Goal: Task Accomplishment & Management: Use online tool/utility

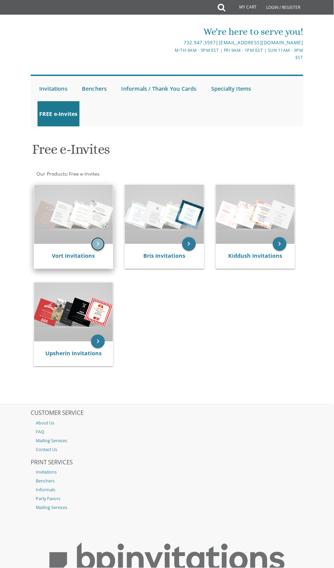
click at [95, 244] on icon "keyboard_arrow_right" at bounding box center [98, 244] width 14 height 14
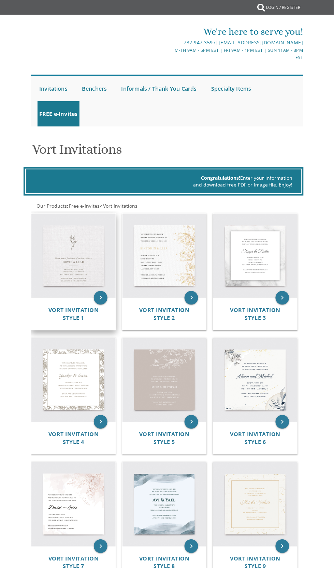
click at [102, 245] on img at bounding box center [73, 256] width 84 height 84
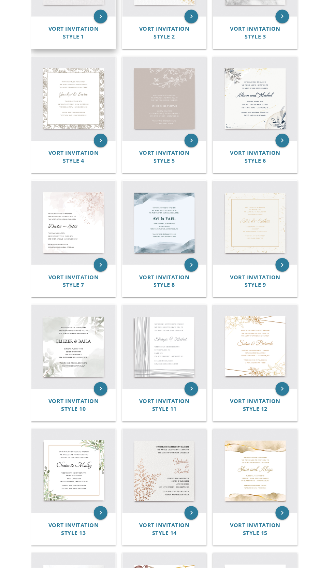
scroll to position [322, 0]
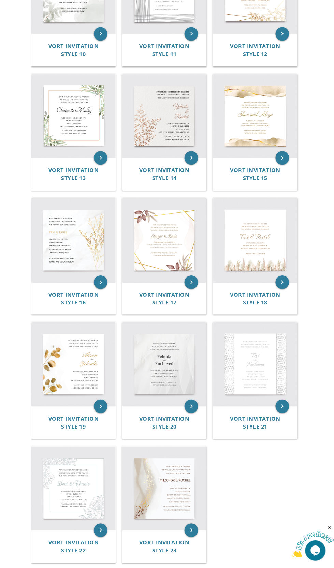
scroll to position [719, 0]
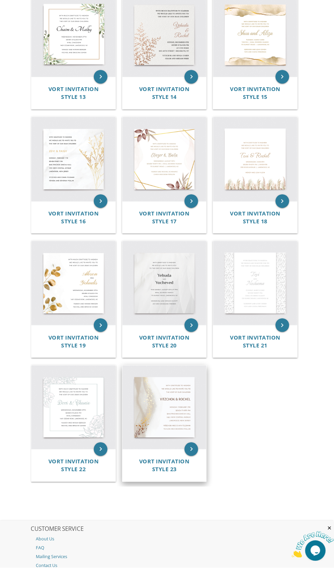
click at [175, 409] on img at bounding box center [164, 408] width 84 height 84
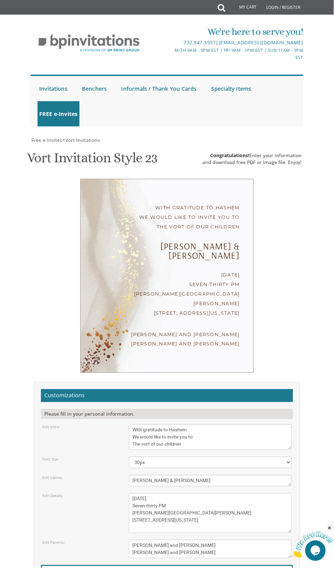
scroll to position [109, 0]
click at [220, 425] on textarea "With gratitude to Hashem We would like to invite you to The vort of our children" at bounding box center [210, 438] width 163 height 26
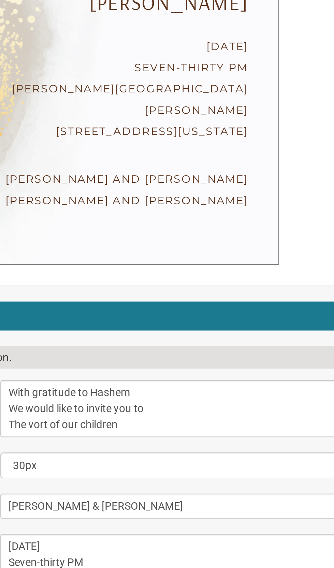
click at [209, 426] on textarea "With gratitude to Hashem We would like to invite you to The vort of our children" at bounding box center [210, 439] width 163 height 26
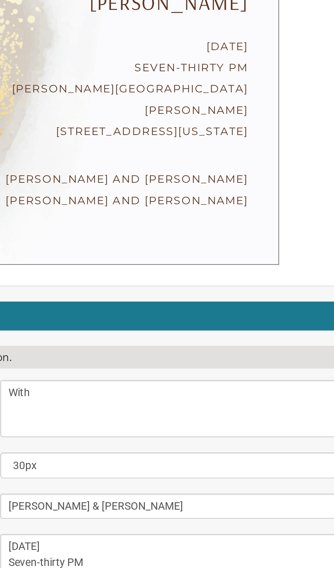
type textarea "With"
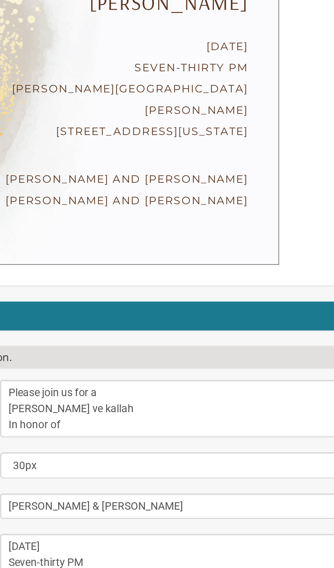
type textarea "Please join us for a [PERSON_NAME] ve kallah In honor of"
click at [147, 477] on textarea "[PERSON_NAME] & [PERSON_NAME]" at bounding box center [210, 482] width 163 height 11
click at [152, 477] on textarea "[PERSON_NAME] & [PERSON_NAME]" at bounding box center [210, 482] width 163 height 11
click at [197, 477] on textarea "[PERSON_NAME] & [PERSON_NAME]" at bounding box center [210, 482] width 163 height 11
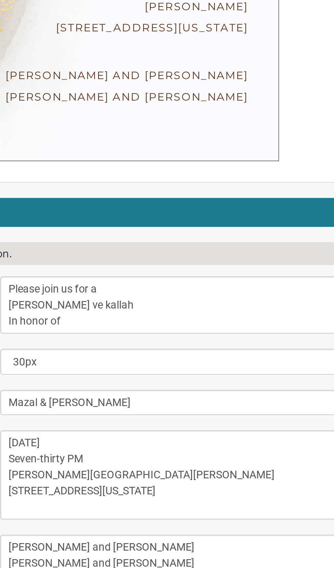
type textarea "Mazal & [PERSON_NAME]"
click at [194, 495] on textarea "[DATE] Seven-thirty PM [PERSON_NAME][GEOGRAPHIC_DATA][PERSON_NAME] [STREET_ADDR…" at bounding box center [210, 515] width 163 height 40
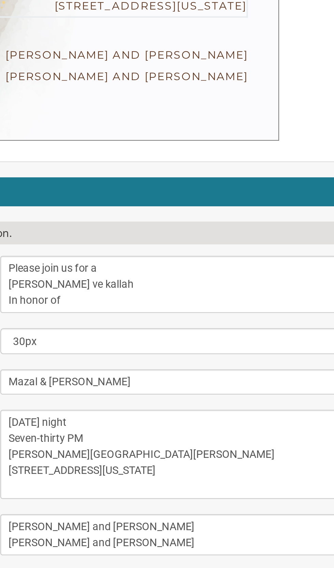
click at [158, 486] on textarea "[DATE] Seven-thirty PM [PERSON_NAME][GEOGRAPHIC_DATA][PERSON_NAME] [STREET_ADDR…" at bounding box center [210, 506] width 163 height 40
click at [156, 486] on textarea "[DATE] Seven-thirty PM [PERSON_NAME][GEOGRAPHIC_DATA][PERSON_NAME] [STREET_ADDR…" at bounding box center [210, 506] width 163 height 40
click at [148, 486] on textarea "[DATE] Seven-thirty PM [PERSON_NAME][GEOGRAPHIC_DATA][PERSON_NAME] [STREET_ADDR…" at bounding box center [210, 506] width 163 height 40
click at [151, 486] on textarea "[DATE] Seven-thirty PM [PERSON_NAME][GEOGRAPHIC_DATA][PERSON_NAME] [STREET_ADDR…" at bounding box center [210, 506] width 163 height 40
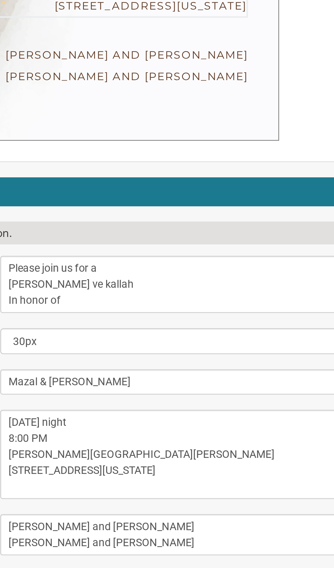
click at [203, 486] on textarea "[DATE] Seven-thirty PM [PERSON_NAME][GEOGRAPHIC_DATA][PERSON_NAME] [STREET_ADDR…" at bounding box center [210, 506] width 163 height 40
click at [201, 486] on textarea "[DATE] Seven-thirty PM [PERSON_NAME][GEOGRAPHIC_DATA][PERSON_NAME] [STREET_ADDR…" at bounding box center [210, 506] width 163 height 40
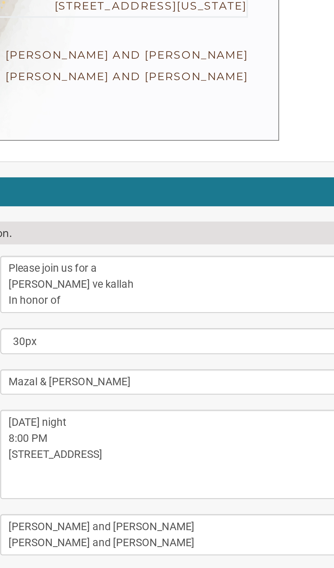
type textarea "[DATE] night 8:00 PM [STREET_ADDRESS]"
click at [211, 533] on textarea "[PERSON_NAME] and [PERSON_NAME] [PERSON_NAME] and [PERSON_NAME]" at bounding box center [210, 542] width 163 height 18
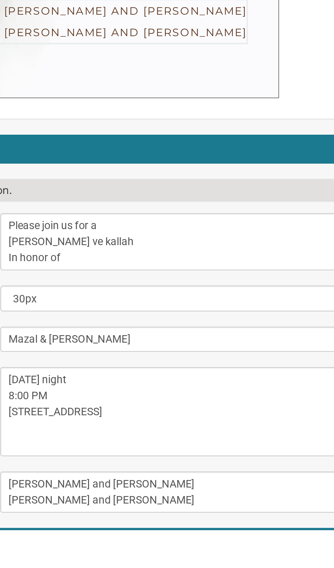
scroll to position [90, 0]
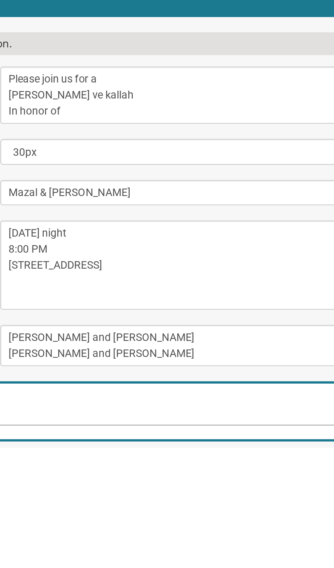
click at [220, 513] on textarea "[PERSON_NAME] and [PERSON_NAME] [PERSON_NAME] and [PERSON_NAME]" at bounding box center [210, 522] width 163 height 18
click at [197, 513] on textarea "[PERSON_NAME] and [PERSON_NAME] [PERSON_NAME] and [PERSON_NAME]" at bounding box center [210, 522] width 163 height 18
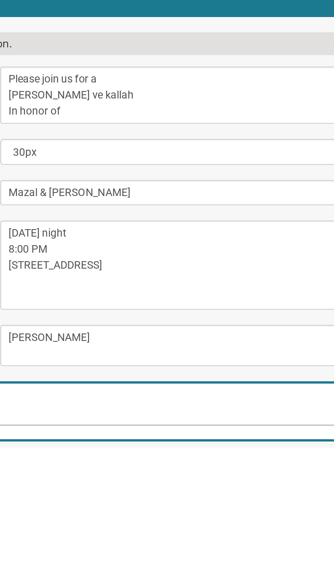
type textarea "[PERSON_NAME]"
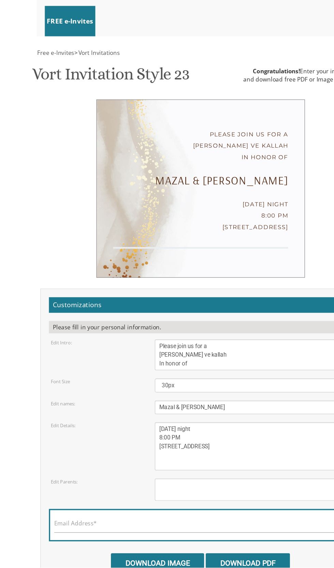
scroll to position [207, 0]
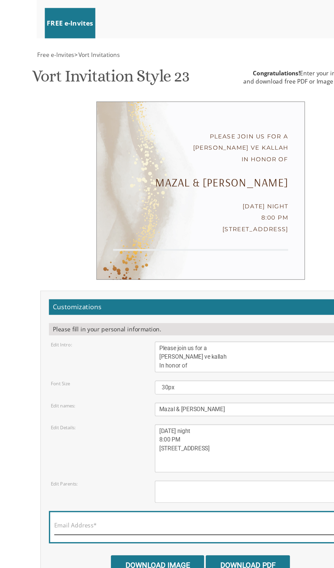
click at [170, 531] on input "Email Address*" at bounding box center [166, 535] width 243 height 9
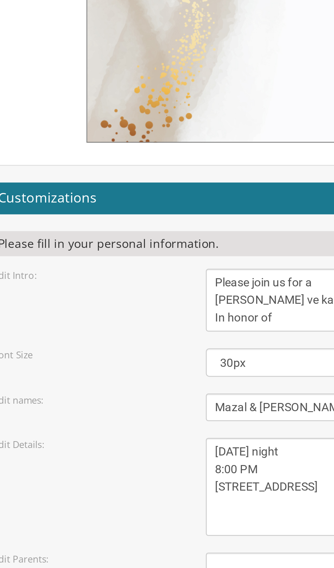
type input "[EMAIL_ADDRESS][DOMAIN_NAME]"
click at [149, 555] on input "Download Image" at bounding box center [130, 563] width 77 height 16
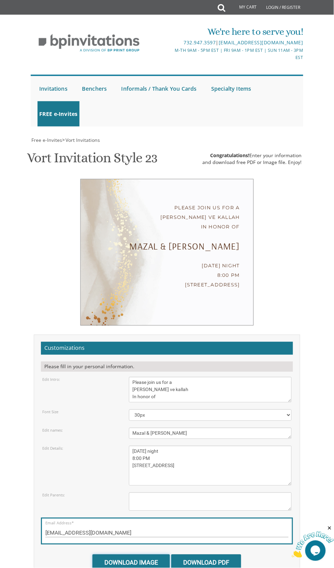
scroll to position [202, 0]
